Goal: Transaction & Acquisition: Purchase product/service

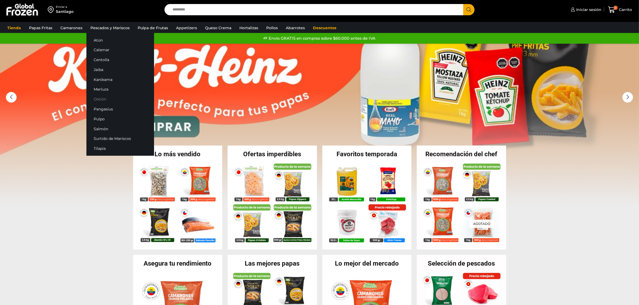
click at [109, 99] on link "Ostión" at bounding box center [120, 99] width 68 height 10
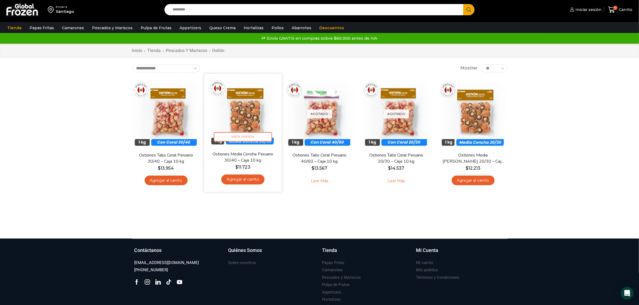
click at [250, 117] on img at bounding box center [242, 112] width 69 height 69
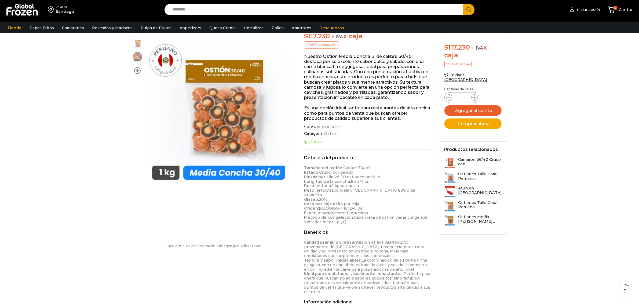
scroll to position [101, 0]
